Goal: Task Accomplishment & Management: Manage account settings

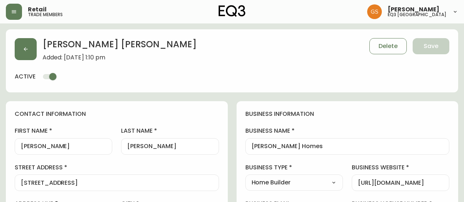
select select "ON"
select select "CA"
select select "CA_EN"
select select "Advertisement"
select select "Home Builder"
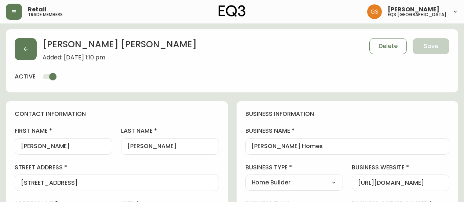
select select "cjw10z96q005b6gs00r6w7pwt"
select select "false"
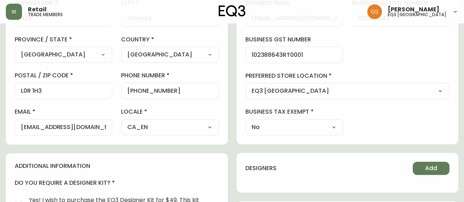
scroll to position [202, 0]
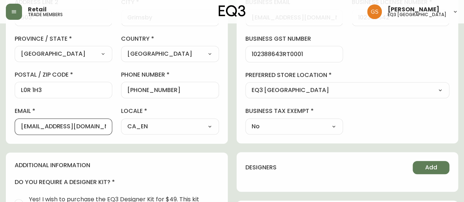
click at [58, 127] on input "[EMAIL_ADDRESS][DOMAIN_NAME]" at bounding box center [63, 126] width 85 height 7
drag, startPoint x: 18, startPoint y: 124, endPoint x: 85, endPoint y: 119, distance: 67.0
click at [90, 122] on div "[EMAIL_ADDRESS][DOMAIN_NAME]" at bounding box center [64, 127] width 98 height 17
click at [29, 127] on input "[EMAIL_ADDRESS][DOMAIN_NAME]" at bounding box center [63, 126] width 85 height 7
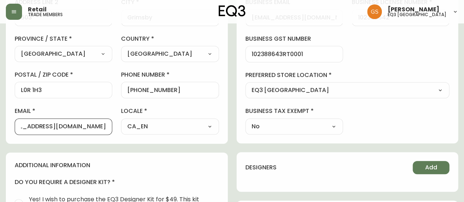
drag, startPoint x: 21, startPoint y: 125, endPoint x: 117, endPoint y: 124, distance: 96.2
click at [117, 124] on div "first name [PERSON_NAME] last name [PERSON_NAME] street address [STREET_ADDRESS…" at bounding box center [117, 30] width 204 height 210
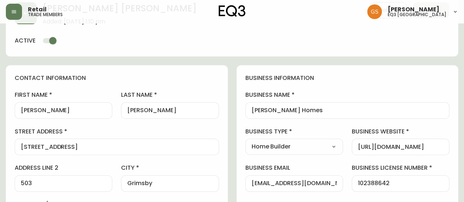
scroll to position [18, 0]
